Goal: Complete application form

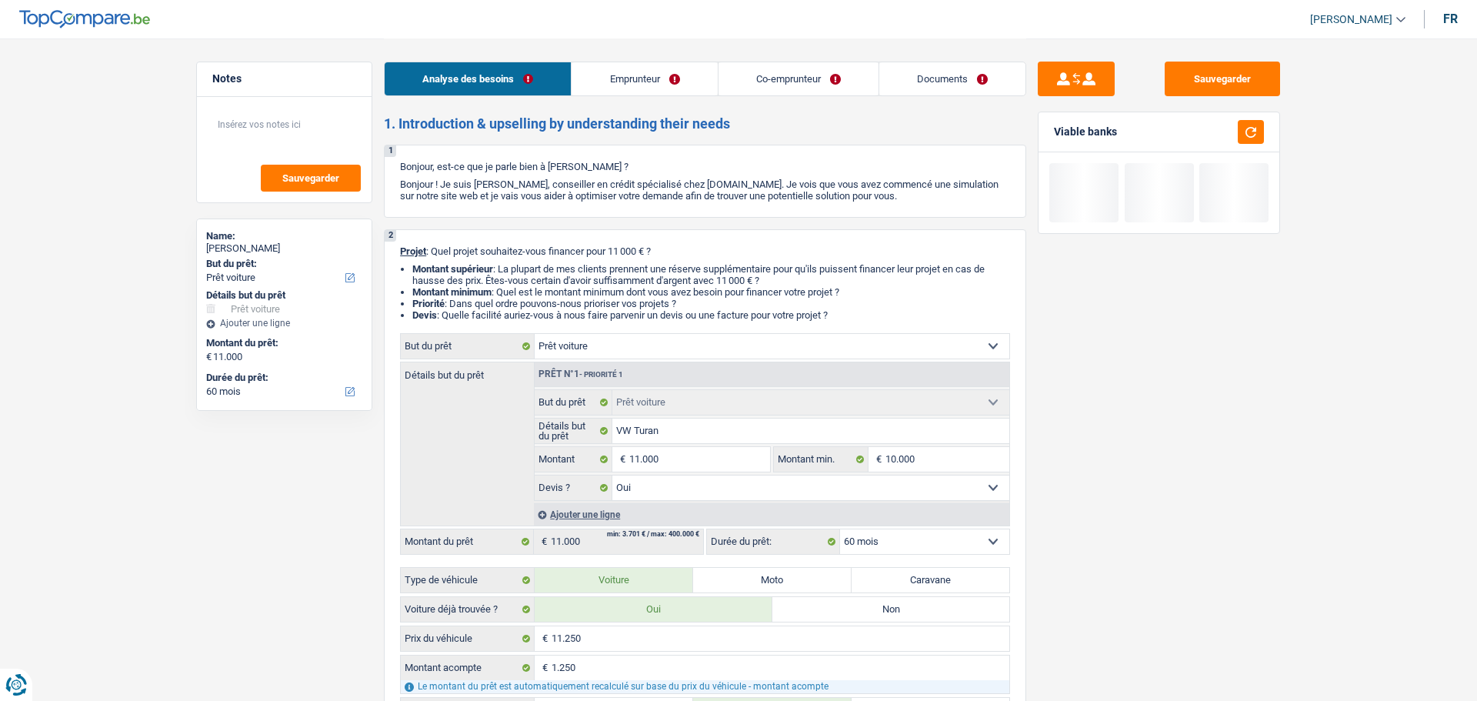
select select "car"
select select "60"
select select "car"
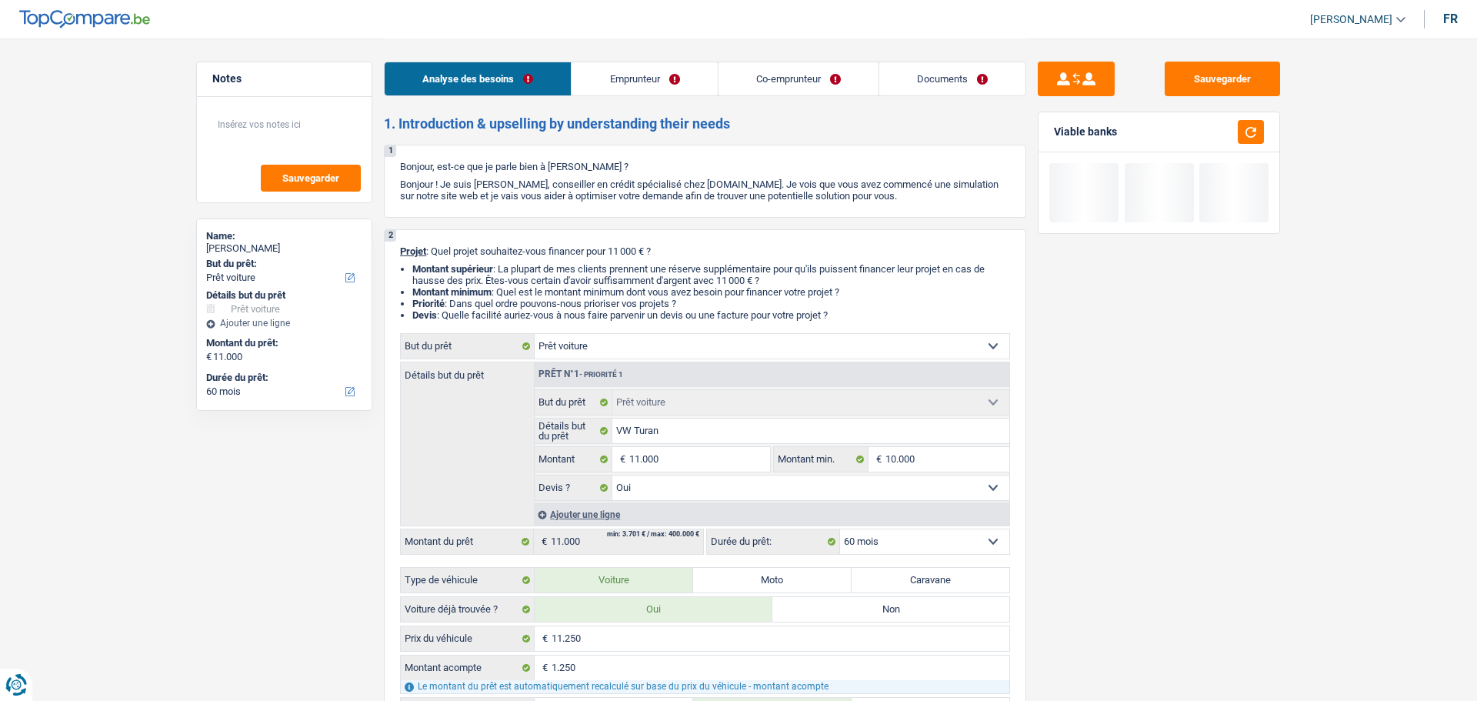
select select "yes"
select select "60"
select select "worker"
select select "mutuality"
select select "familyAllowances"
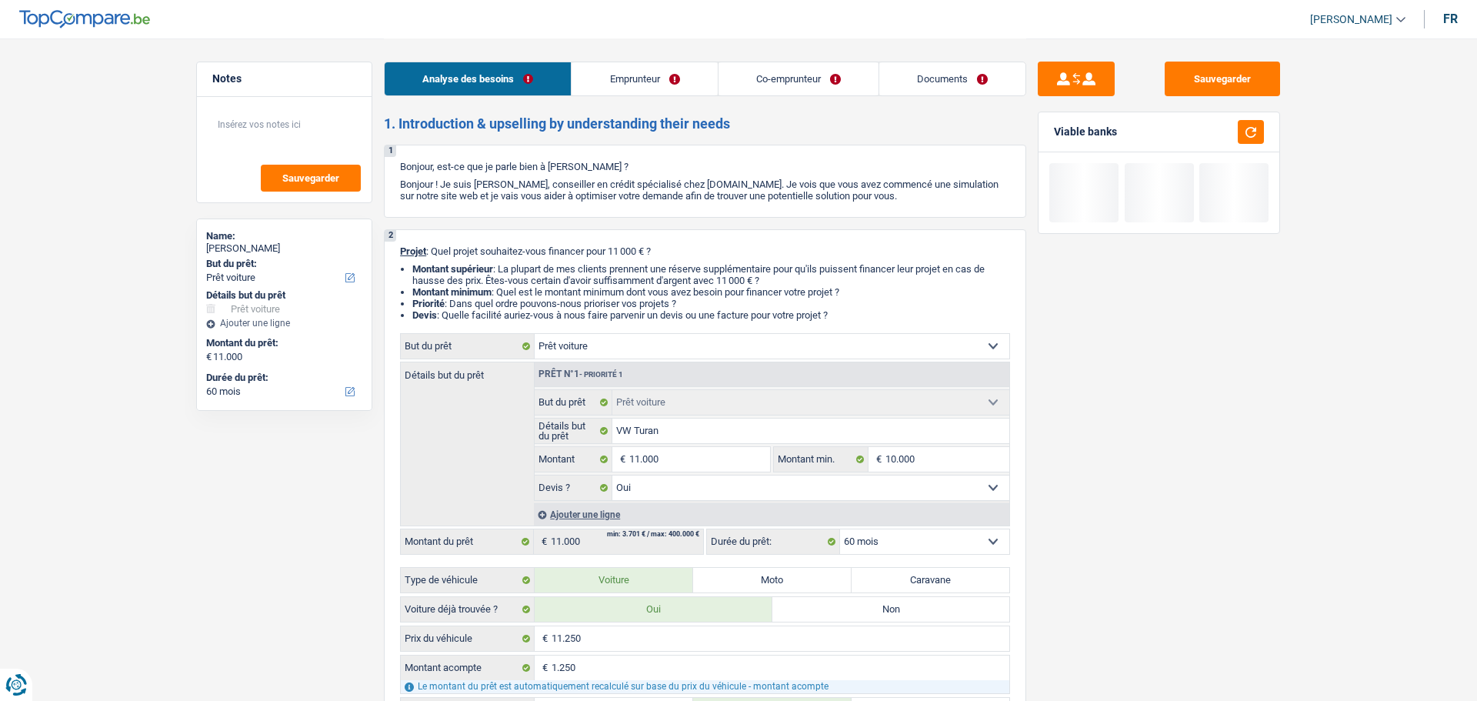
select select "netSalary"
select select "other"
select select "mutualityIndemnity"
select select "rents"
select select "car"
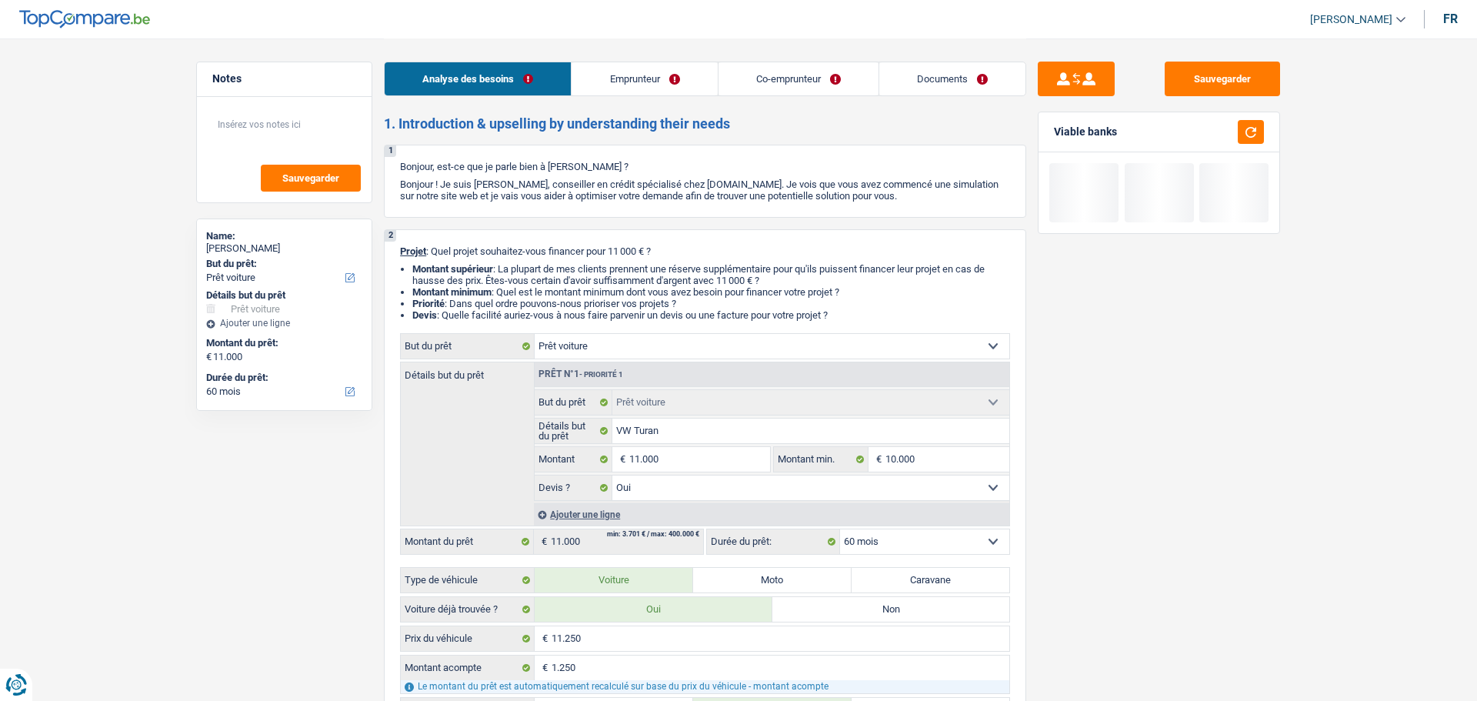
select select "car"
select select "yes"
select select "60"
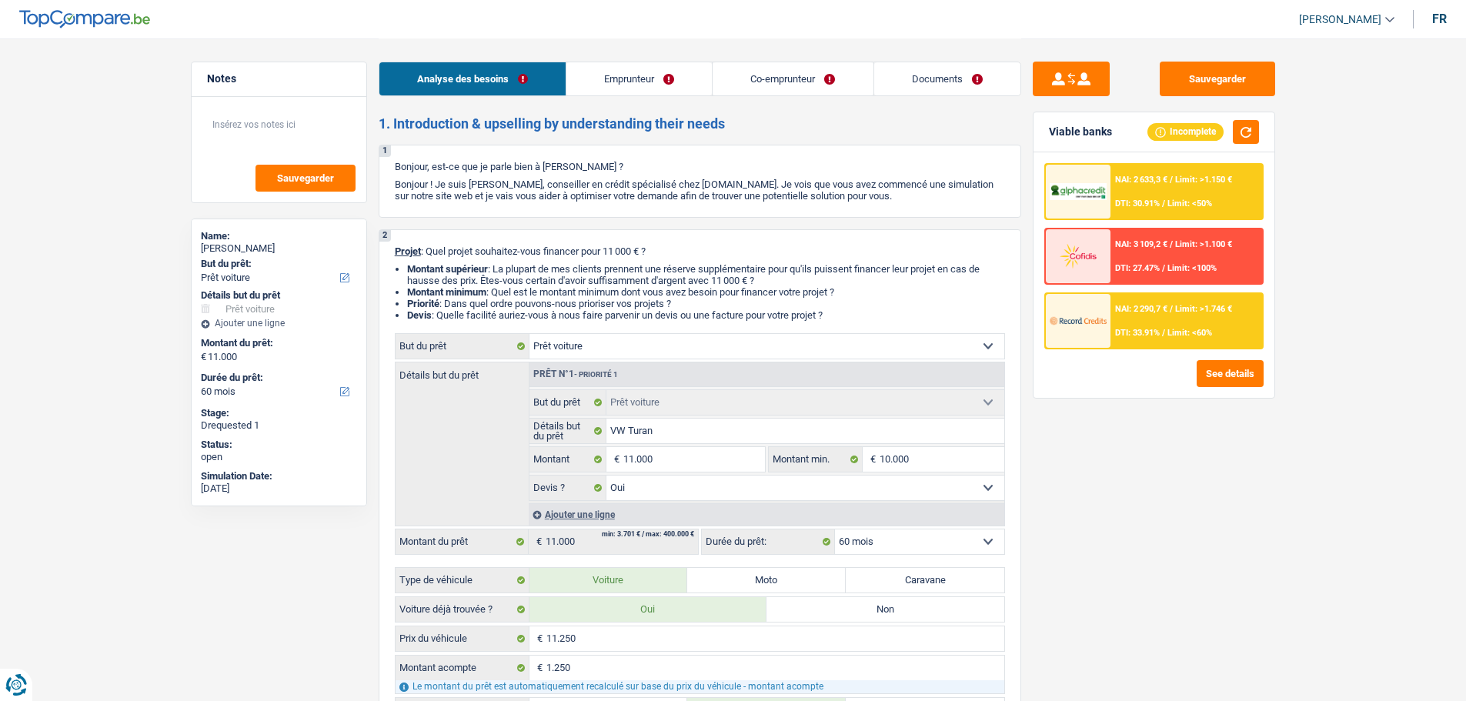
click at [629, 83] on link "Emprunteur" at bounding box center [638, 78] width 145 height 33
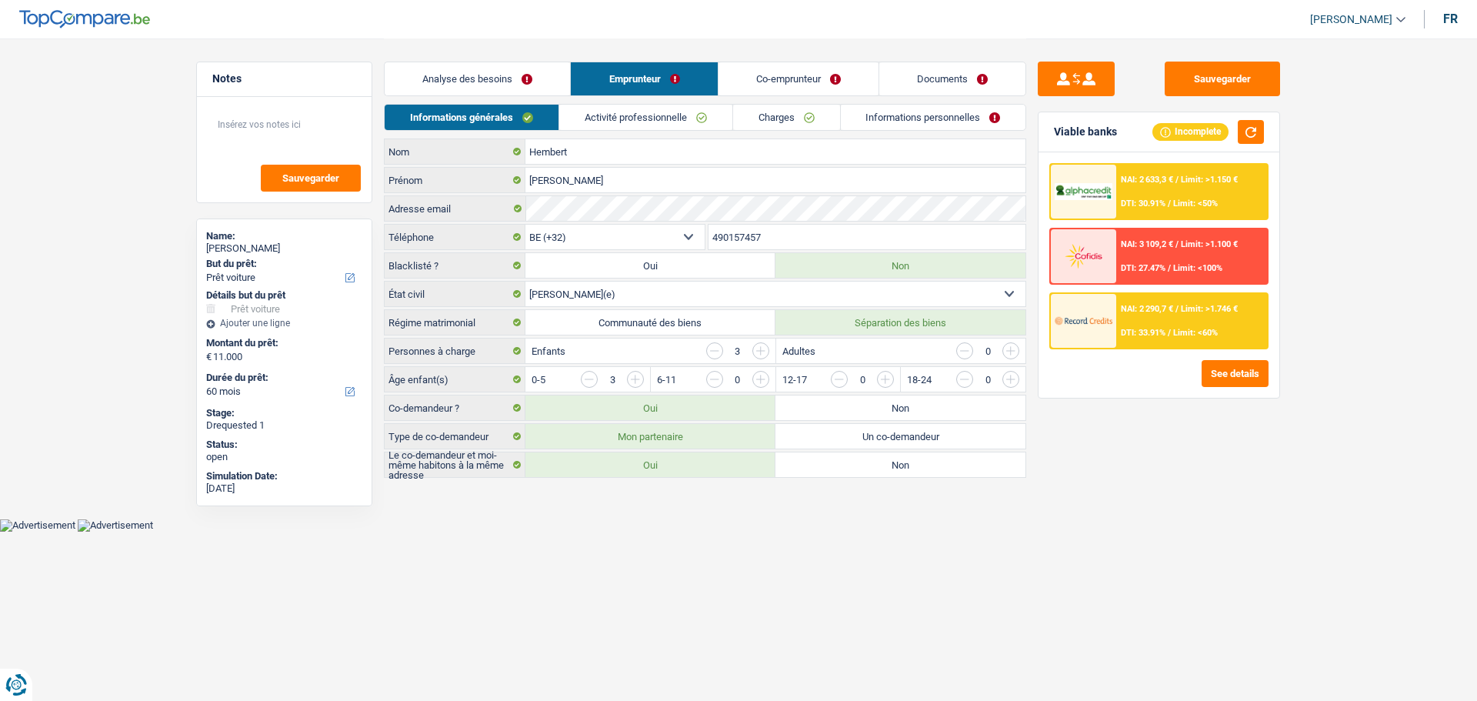
click at [765, 88] on link "Co-emprunteur" at bounding box center [799, 78] width 160 height 33
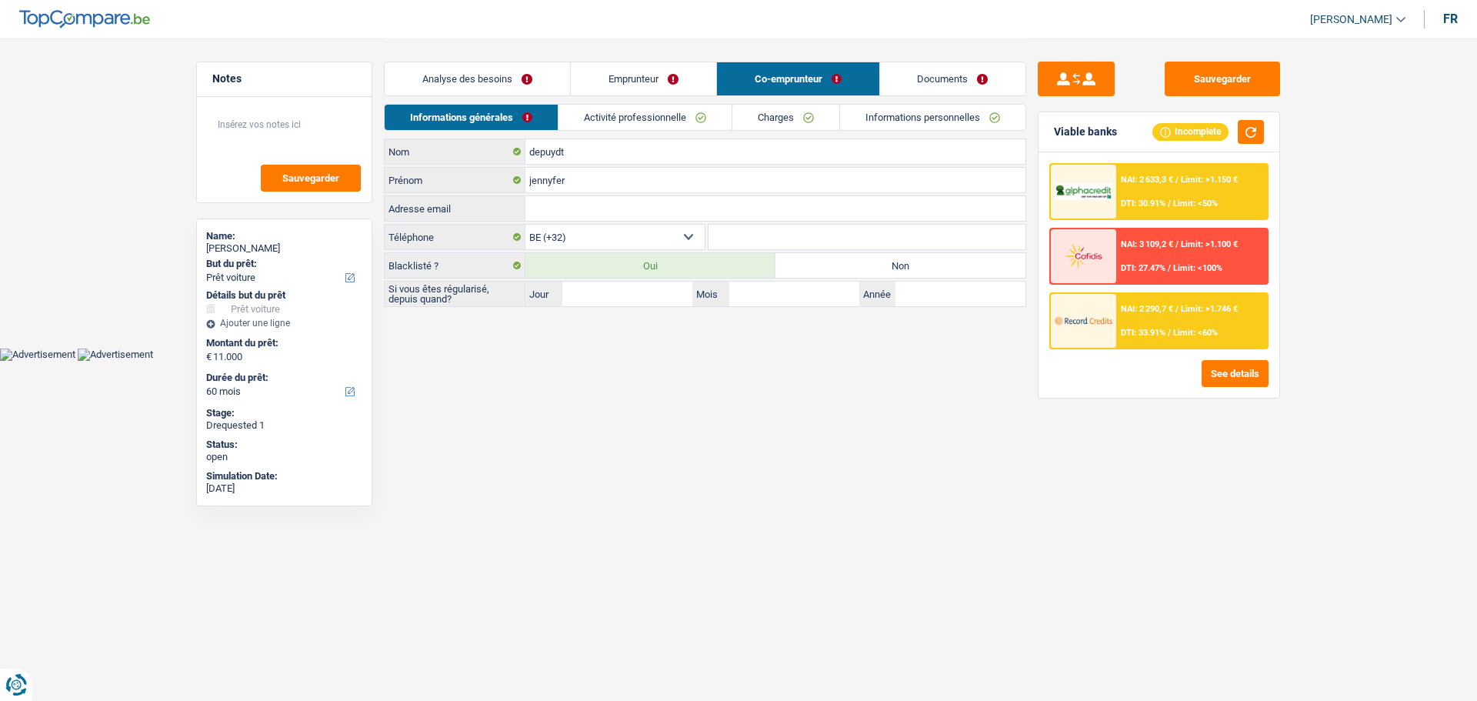
click at [926, 69] on link "Documents" at bounding box center [953, 78] width 146 height 33
